Goal: Task Accomplishment & Management: Use online tool/utility

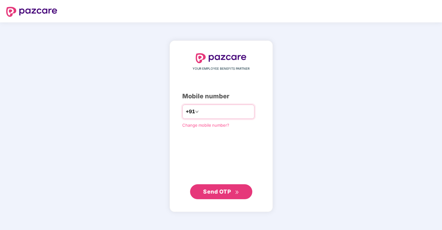
type input "**********"
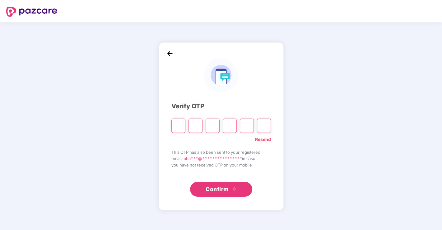
type input "*"
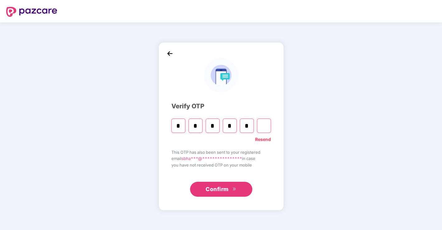
type input "*"
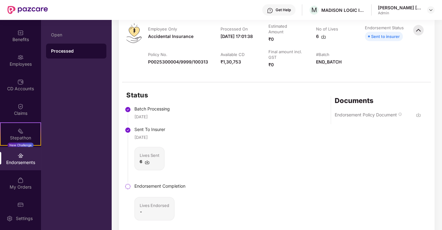
scroll to position [34, 0]
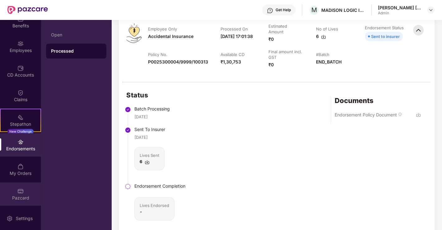
click at [19, 193] on img at bounding box center [20, 191] width 6 height 6
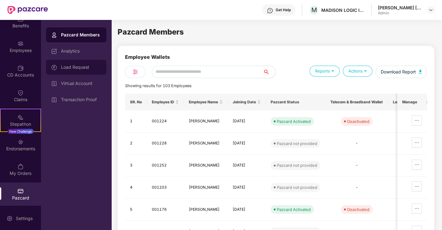
click at [83, 70] on div "Load Request" at bounding box center [76, 67] width 60 height 15
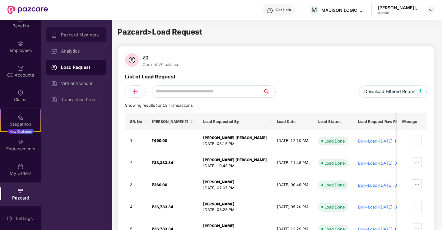
click at [74, 33] on div "Pazcard Members" at bounding box center [81, 34] width 40 height 5
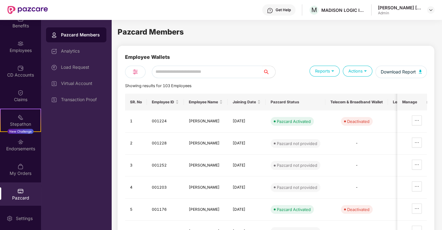
click at [364, 71] on img at bounding box center [365, 71] width 6 height 6
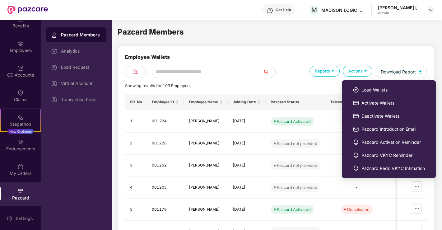
click at [359, 68] on div "Actions" at bounding box center [357, 71] width 30 height 11
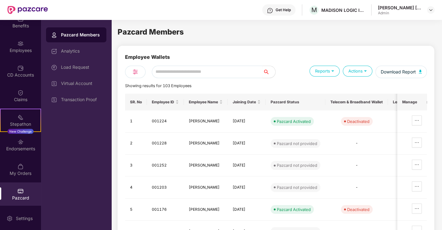
click at [365, 70] on img at bounding box center [365, 71] width 6 height 6
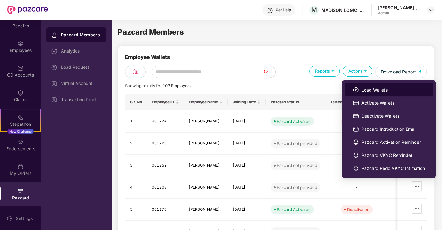
click at [379, 89] on span "Load Wallets" at bounding box center [392, 89] width 63 height 7
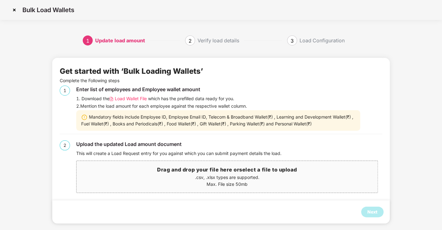
click at [139, 96] on span "Load Wallet File" at bounding box center [131, 98] width 32 height 7
